Goal: Information Seeking & Learning: Learn about a topic

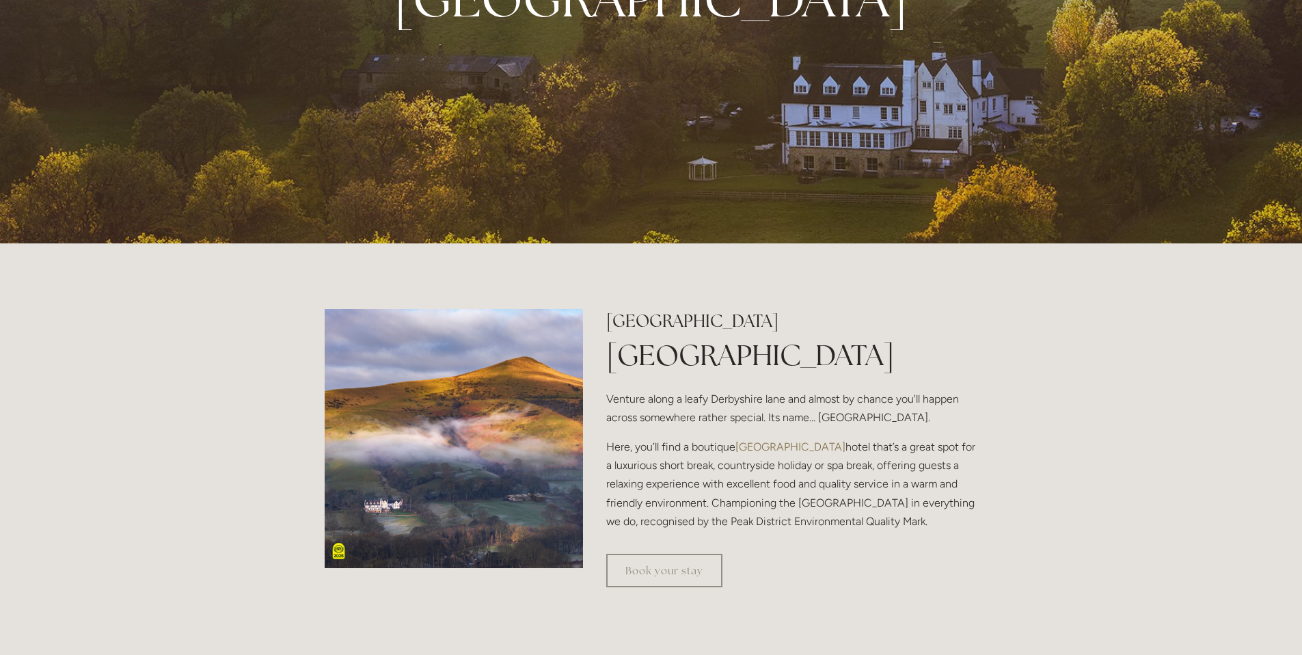
scroll to position [274, 0]
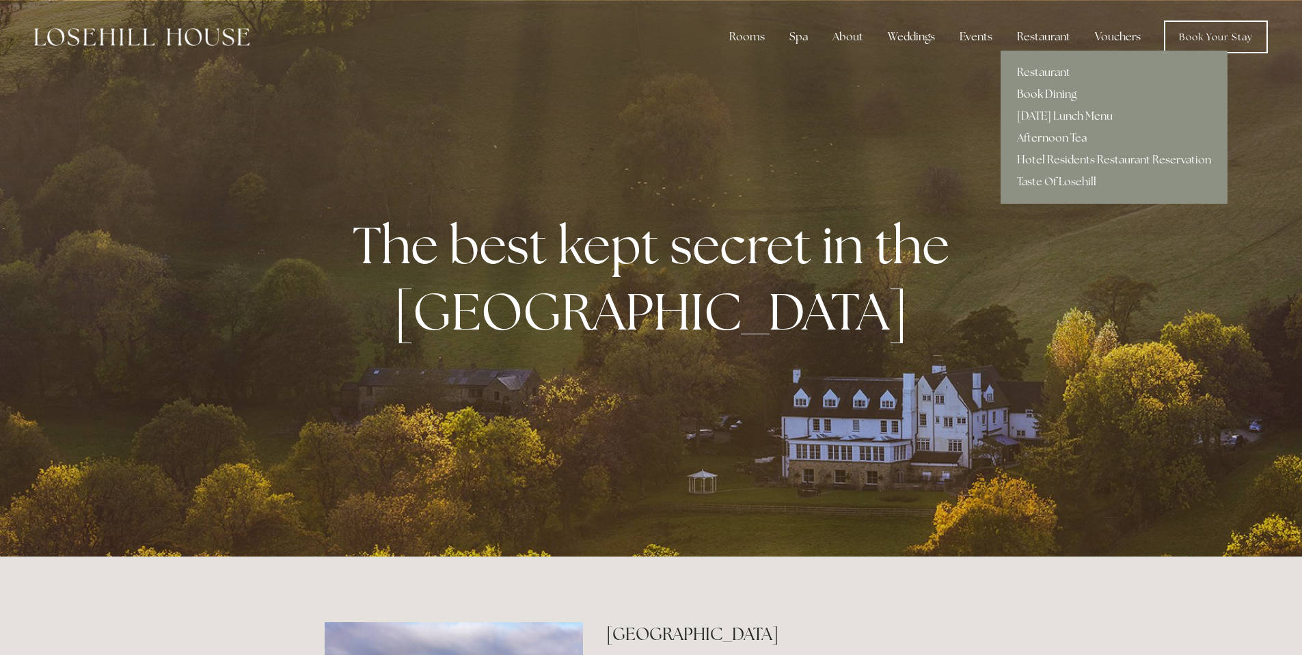
click at [1051, 89] on link "Book Dining" at bounding box center [1114, 94] width 227 height 22
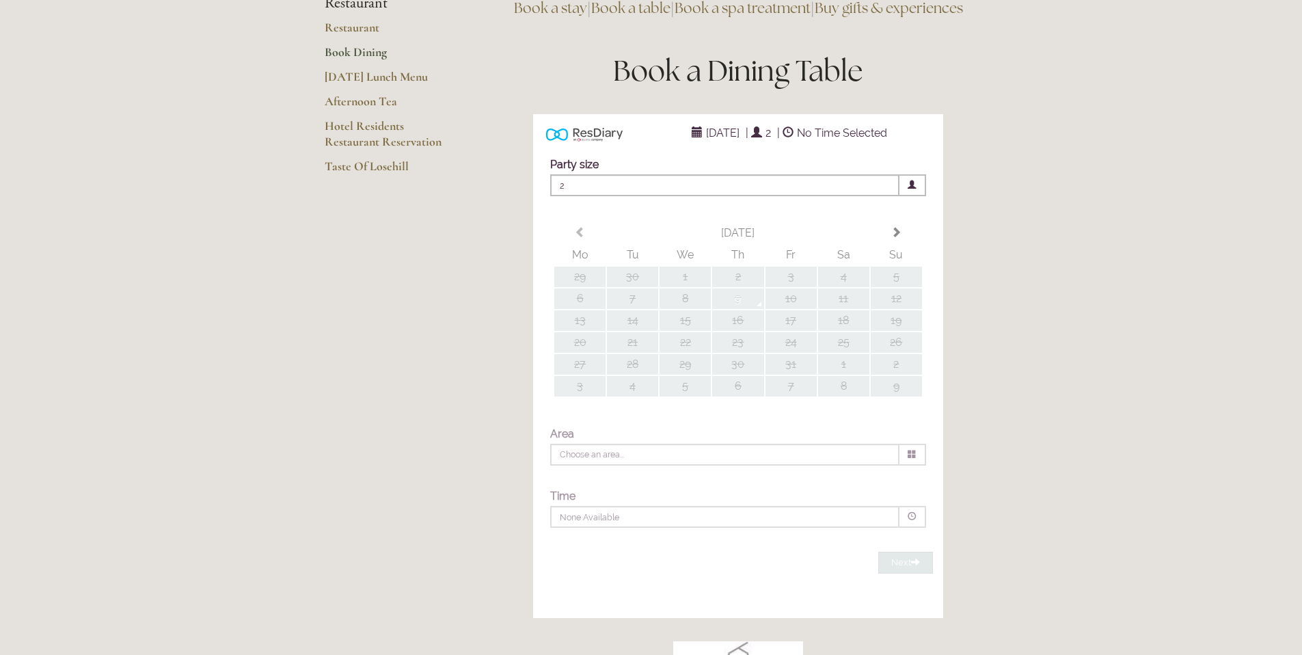
type input "Any Area"
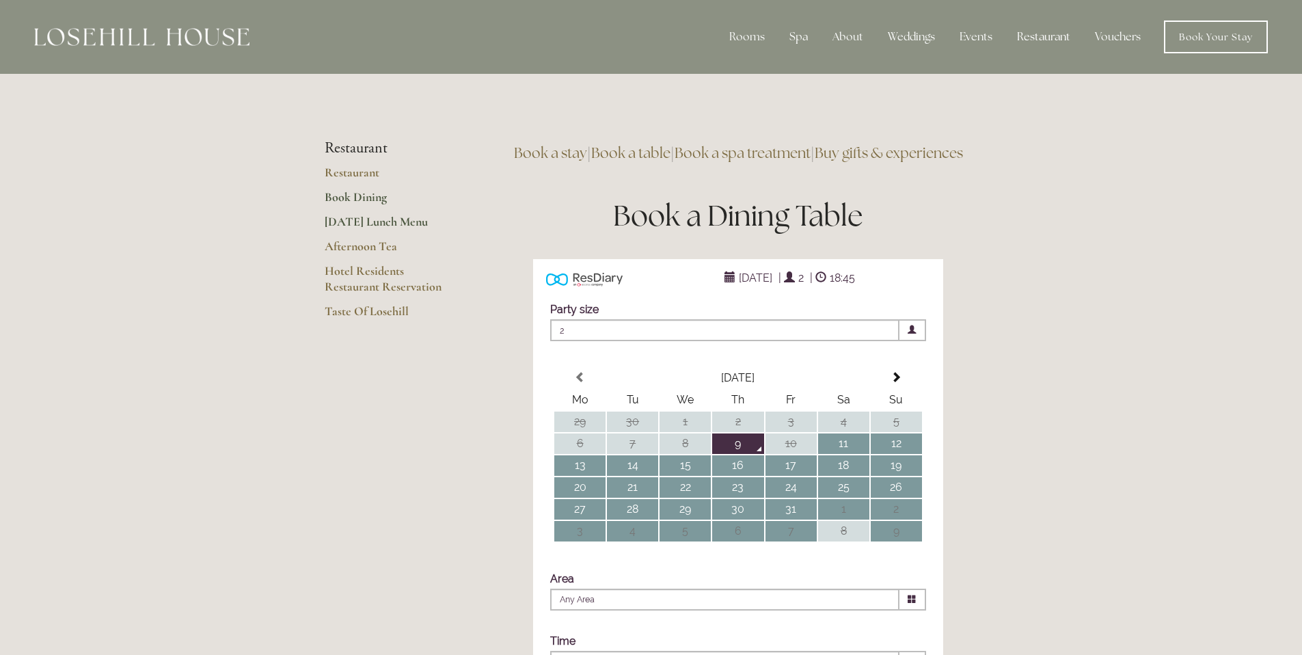
click at [394, 226] on link "[DATE] Lunch Menu" at bounding box center [390, 226] width 131 height 25
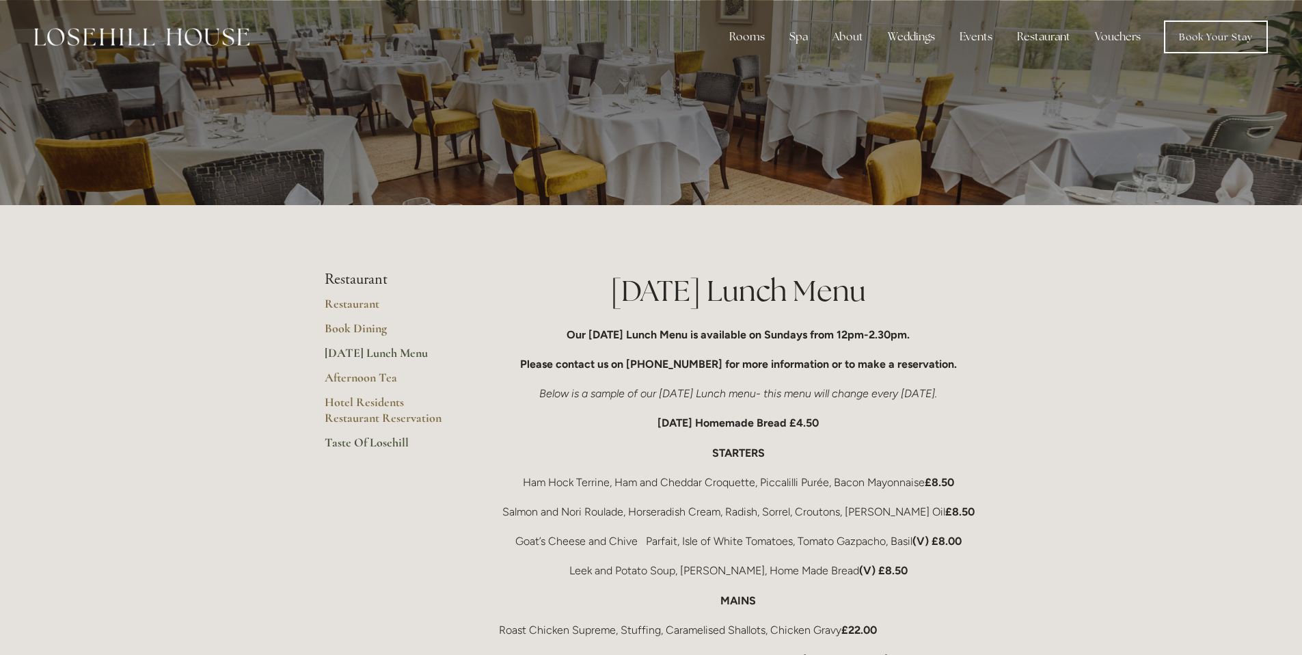
click at [381, 447] on link "Taste Of Losehill" at bounding box center [390, 447] width 131 height 25
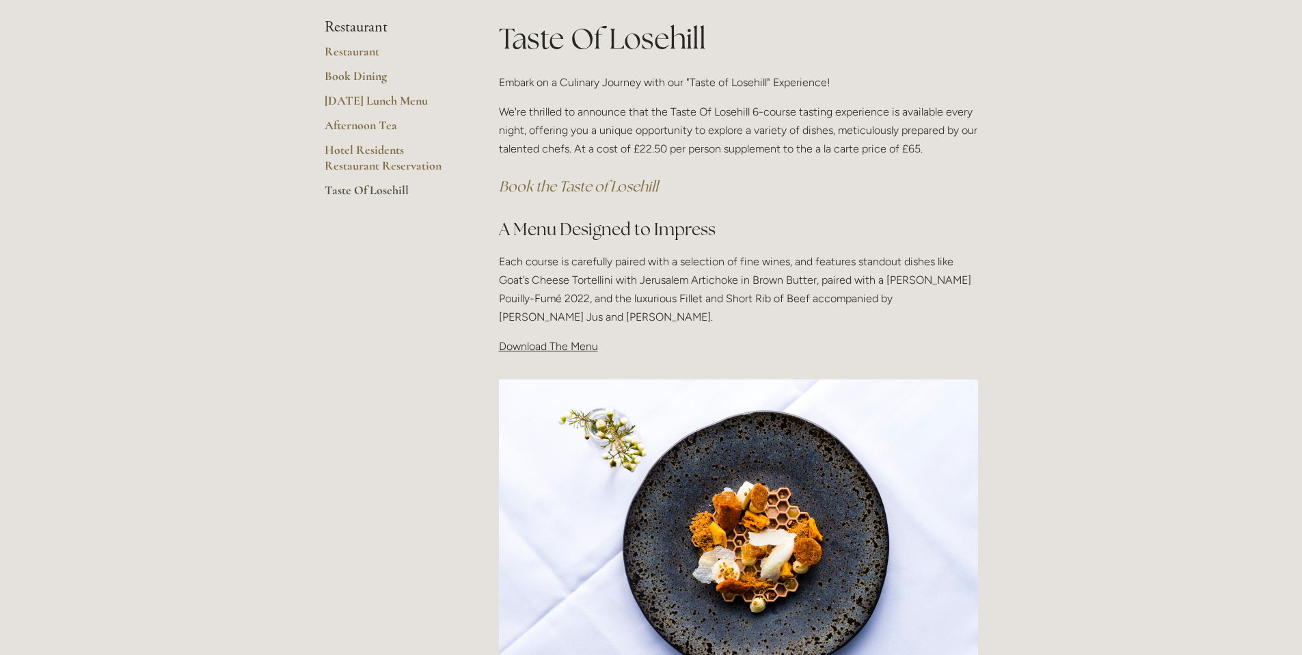
scroll to position [141, 0]
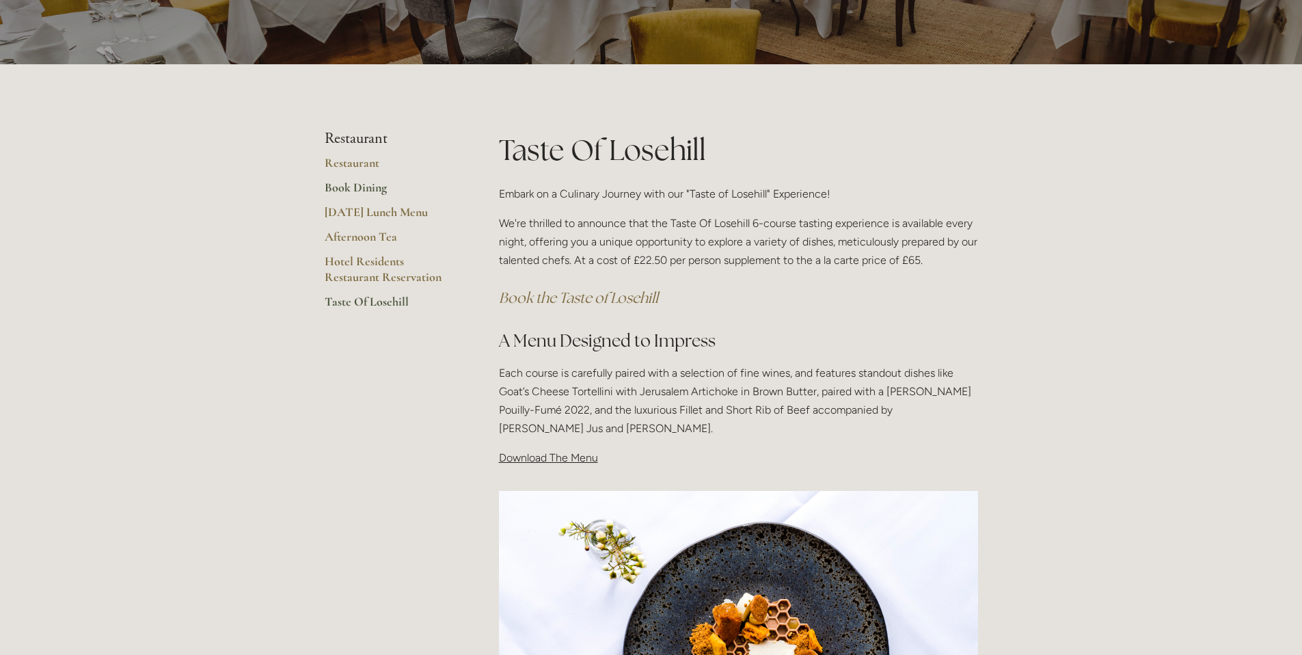
click at [371, 187] on link "Book Dining" at bounding box center [390, 192] width 131 height 25
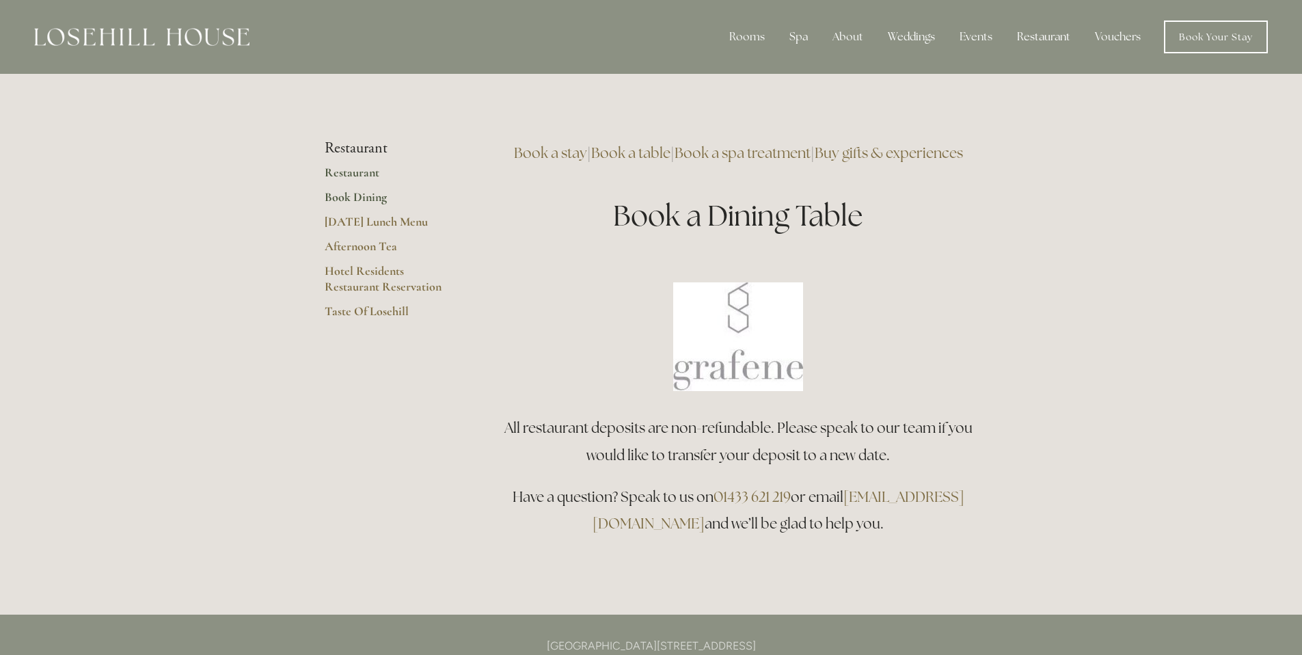
click at [367, 168] on link "Restaurant" at bounding box center [390, 177] width 131 height 25
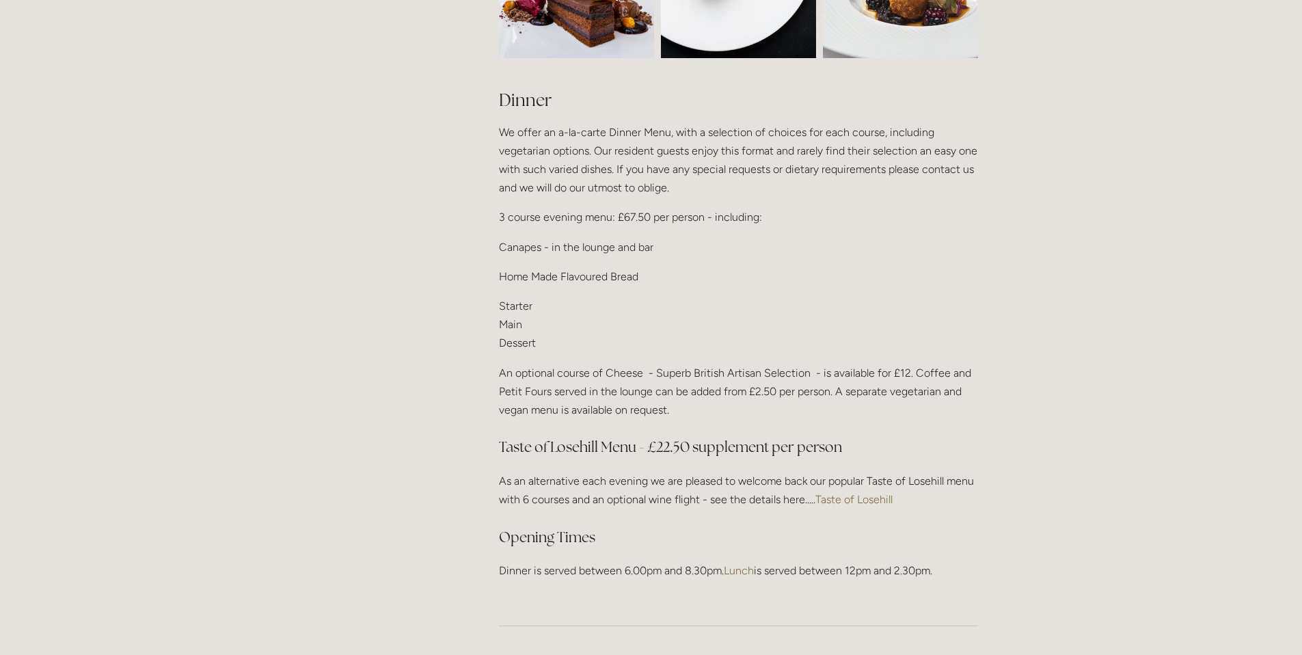
scroll to position [1623, 0]
drag, startPoint x: 500, startPoint y: 198, endPoint x: 611, endPoint y: 202, distance: 111.5
click at [611, 209] on p "3 course evening menu: £67.50 per person - including:" at bounding box center [738, 218] width 479 height 18
copy p "3 course evening menu"
drag, startPoint x: 557, startPoint y: 113, endPoint x: 606, endPoint y: 118, distance: 48.8
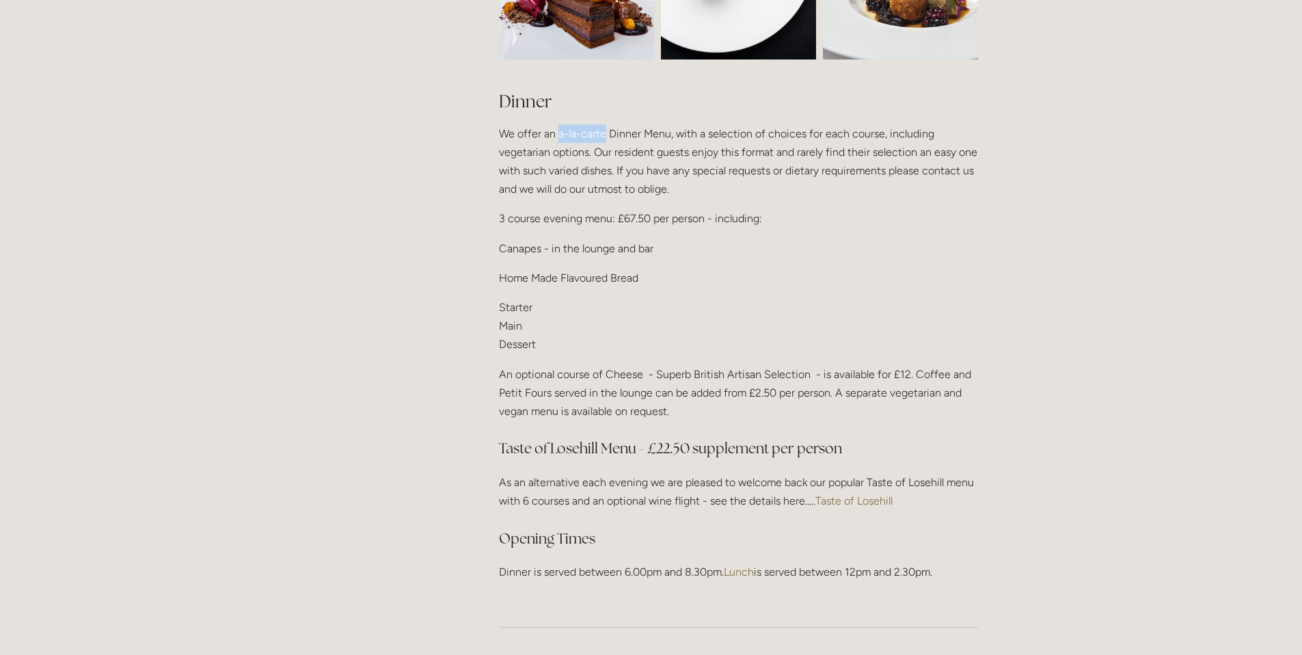
click at [606, 124] on p "We offer an a-la-carte Dinner Menu, with a selection of choices for each course…" at bounding box center [738, 161] width 479 height 75
copy p "a-[PERSON_NAME]"
click at [781, 298] on p "Starter Main Dessert" at bounding box center [738, 326] width 479 height 56
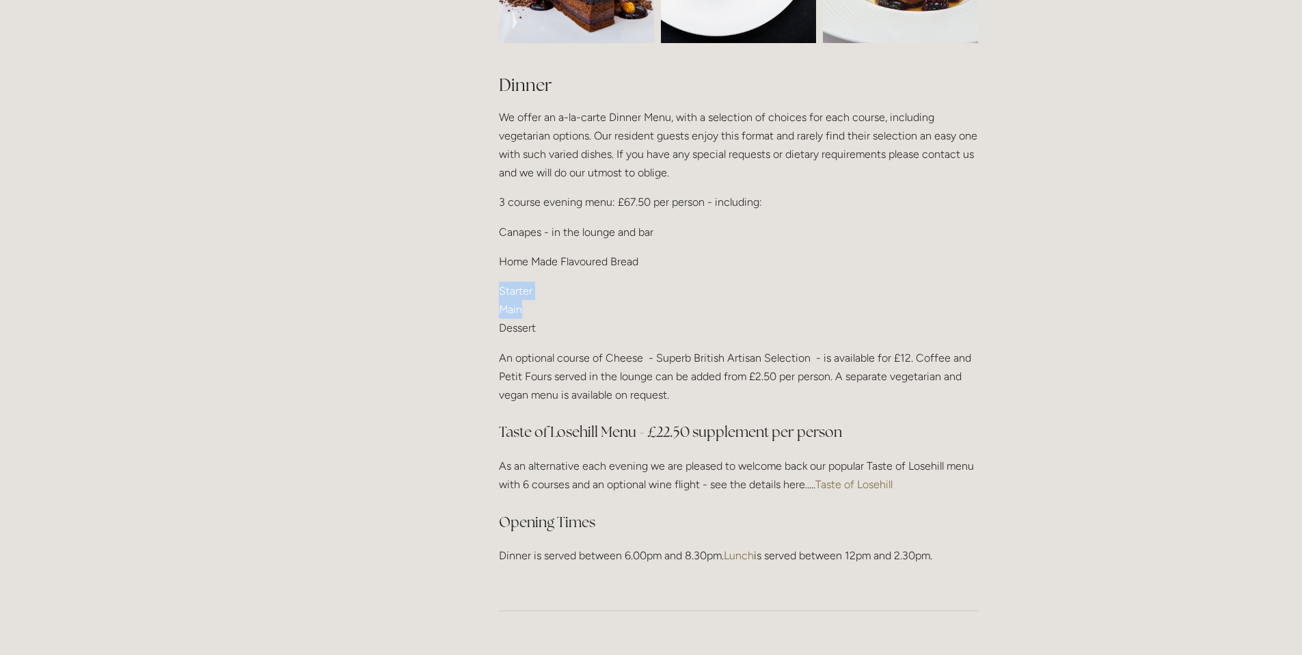
scroll to position [1718, 0]
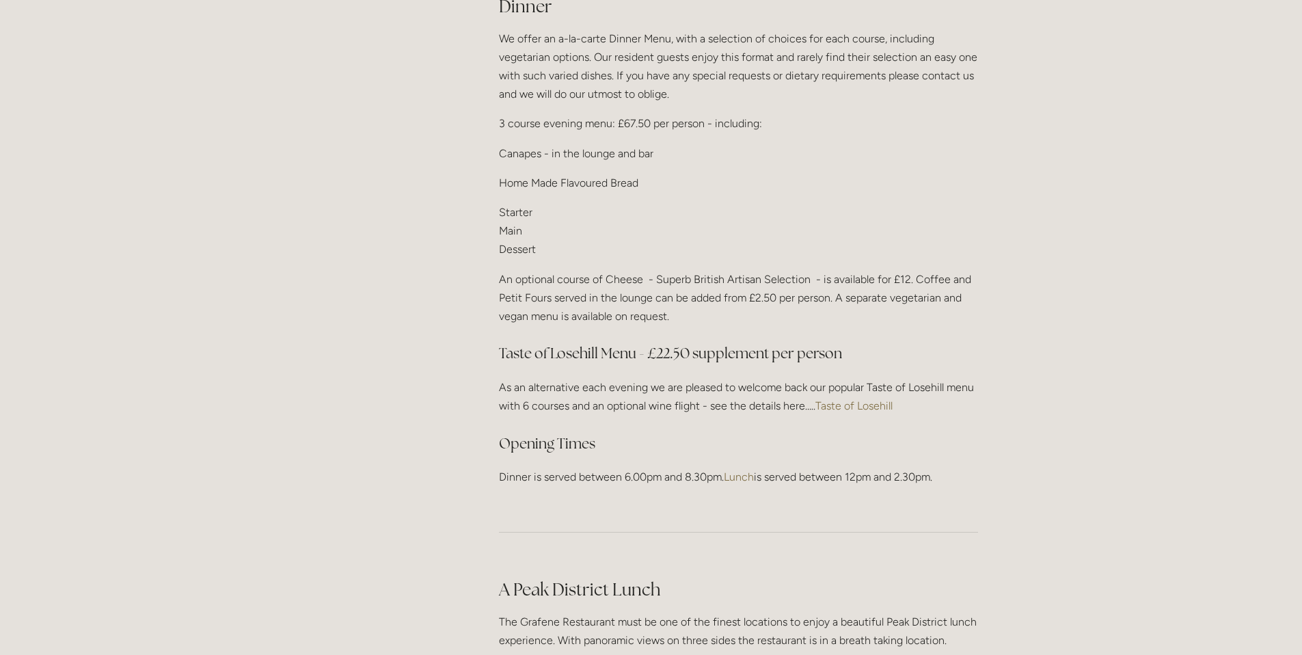
click at [978, 445] on div "Dinner We offer an a-[PERSON_NAME] Dinner Menu, with a selection of choices for…" at bounding box center [738, 241] width 479 height 492
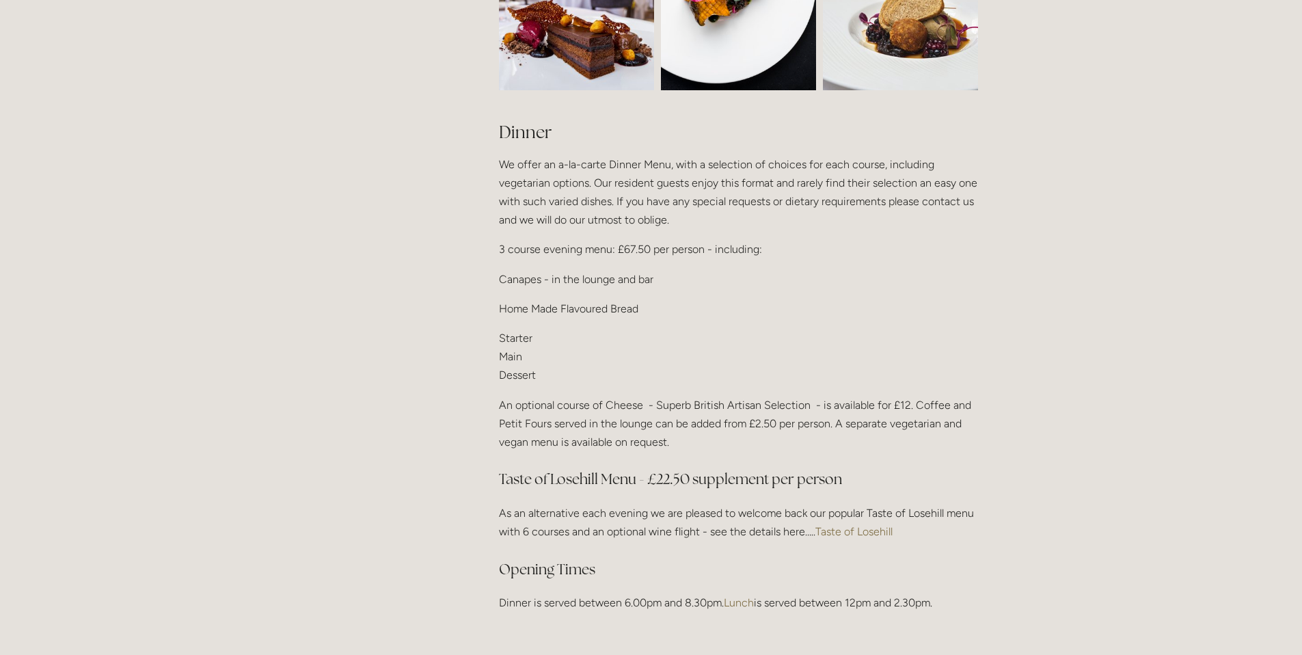
scroll to position [1460, 0]
